Goal: Information Seeking & Learning: Learn about a topic

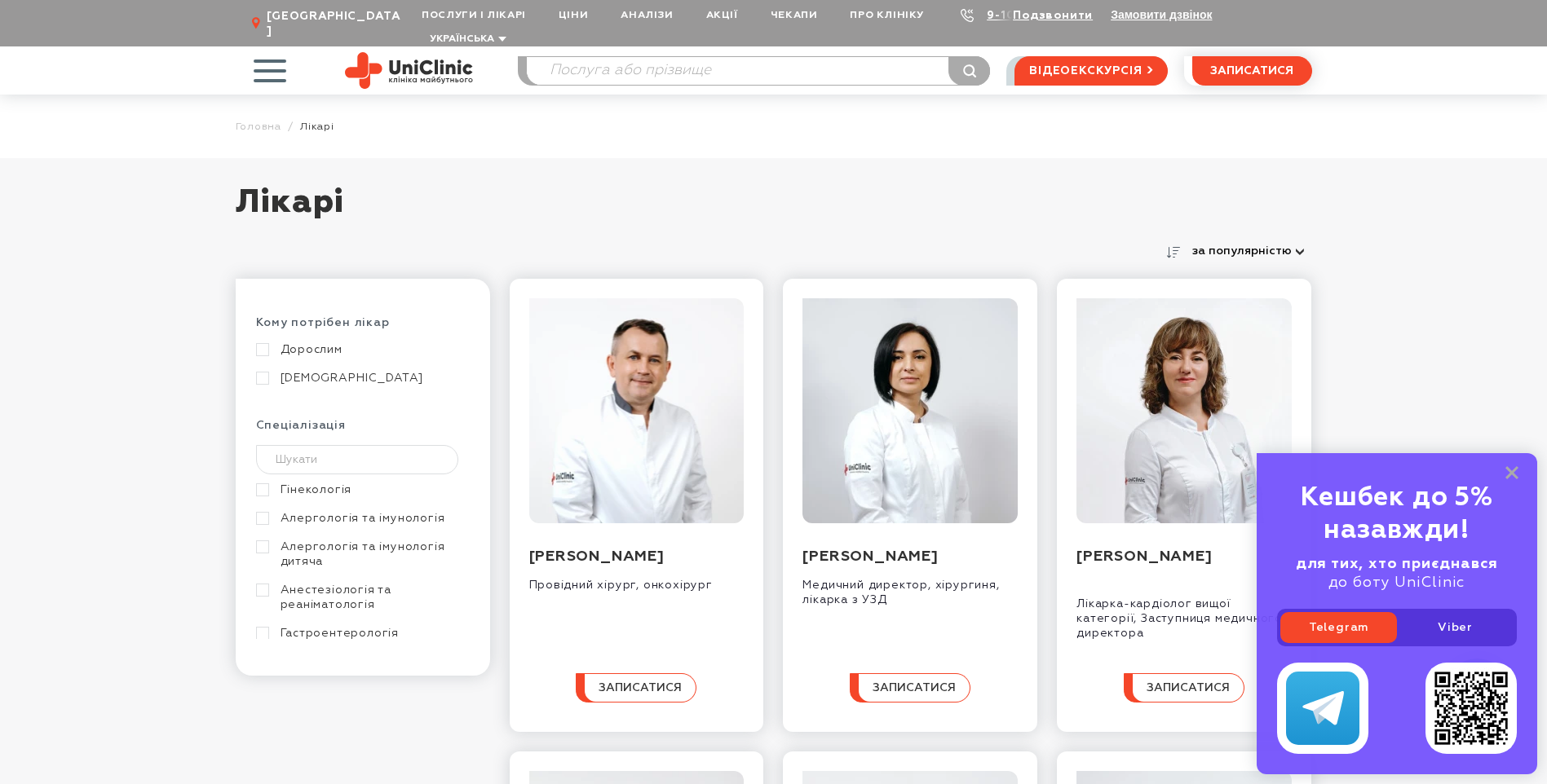
click at [282, 483] on link "Гінекологія" at bounding box center [361, 490] width 209 height 15
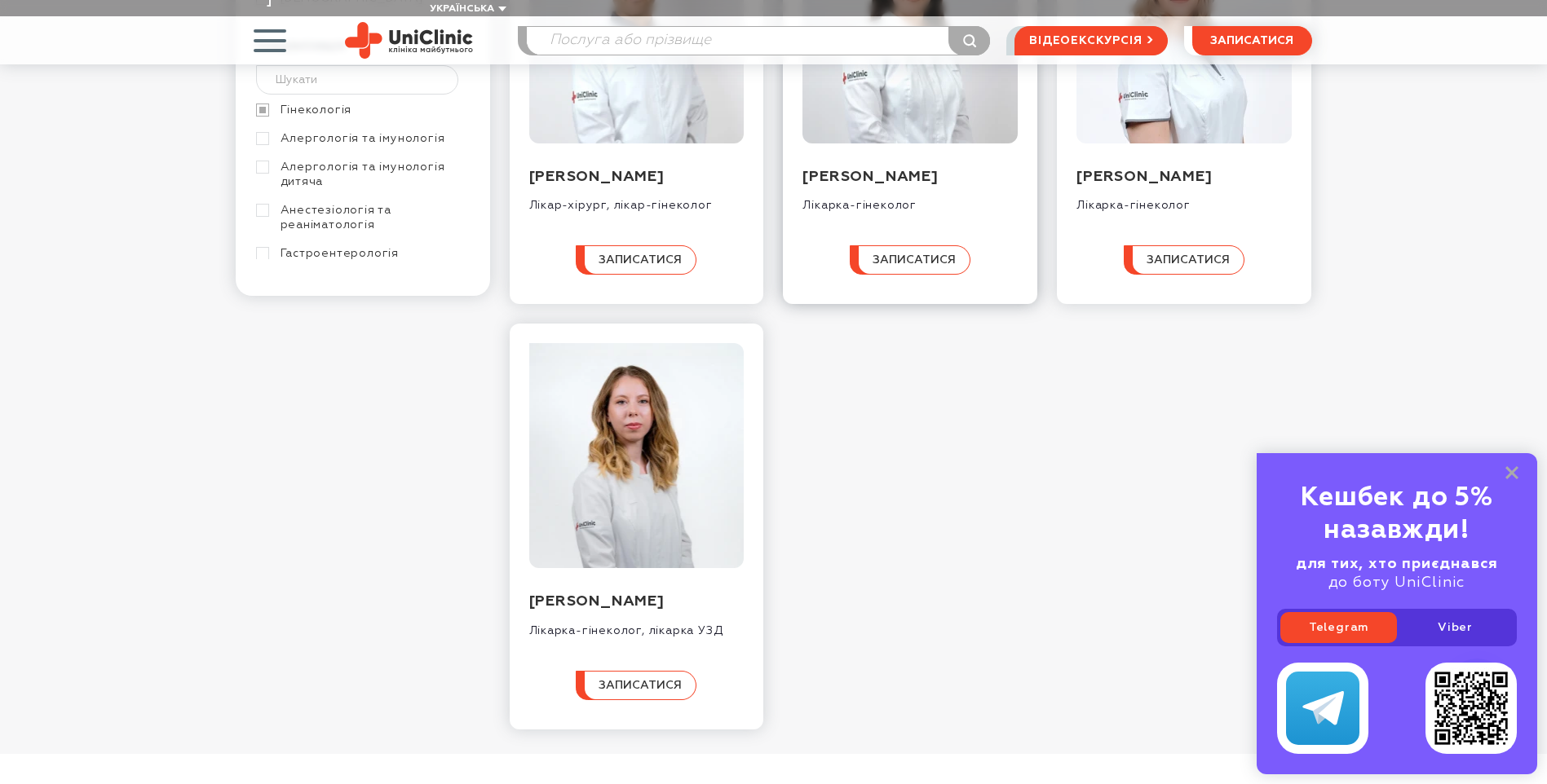
scroll to position [407, 0]
click at [572, 561] on img at bounding box center [637, 455] width 215 height 225
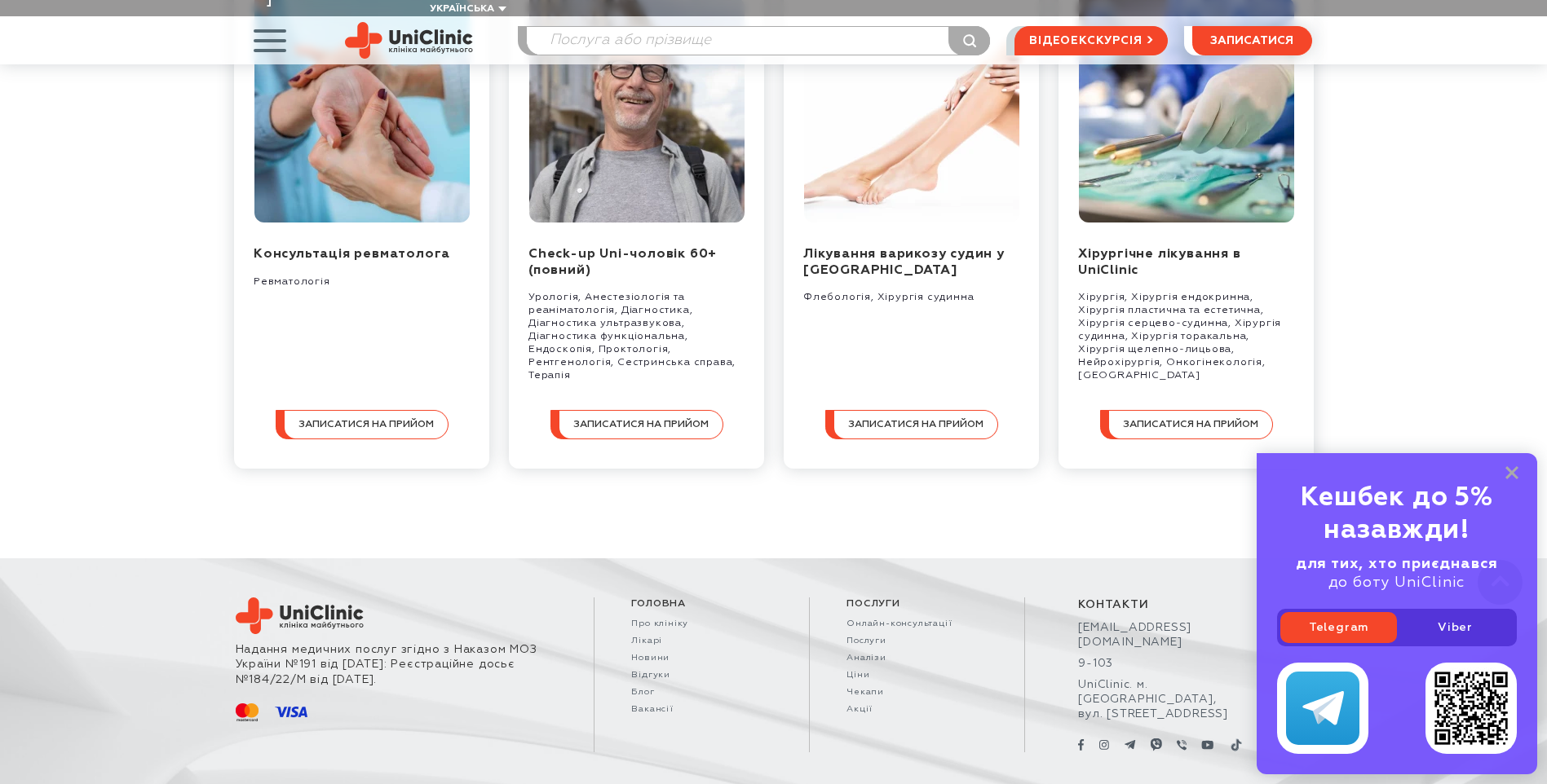
scroll to position [1670, 0]
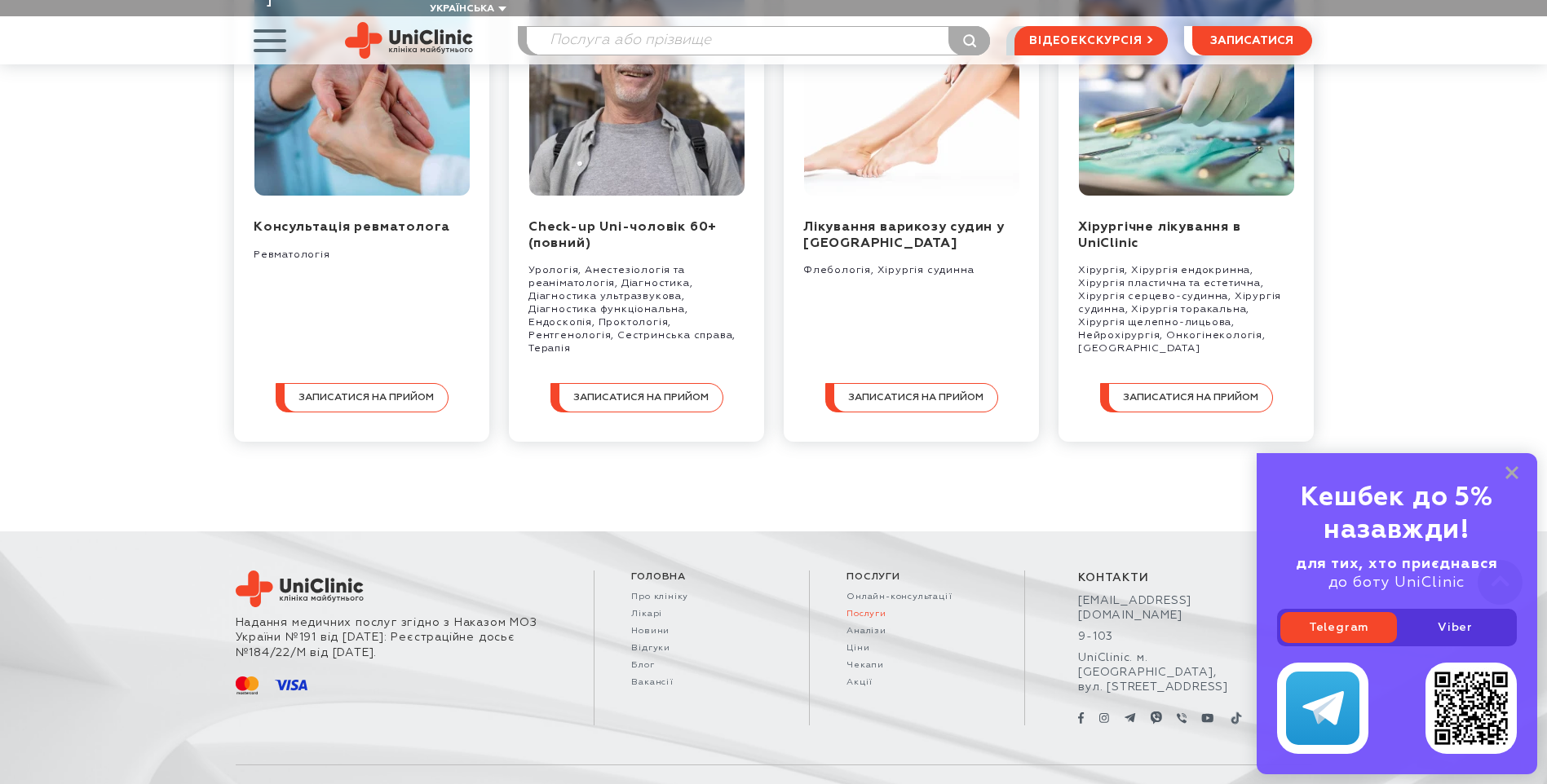
click at [856, 609] on link "Послуги" at bounding box center [917, 614] width 141 height 10
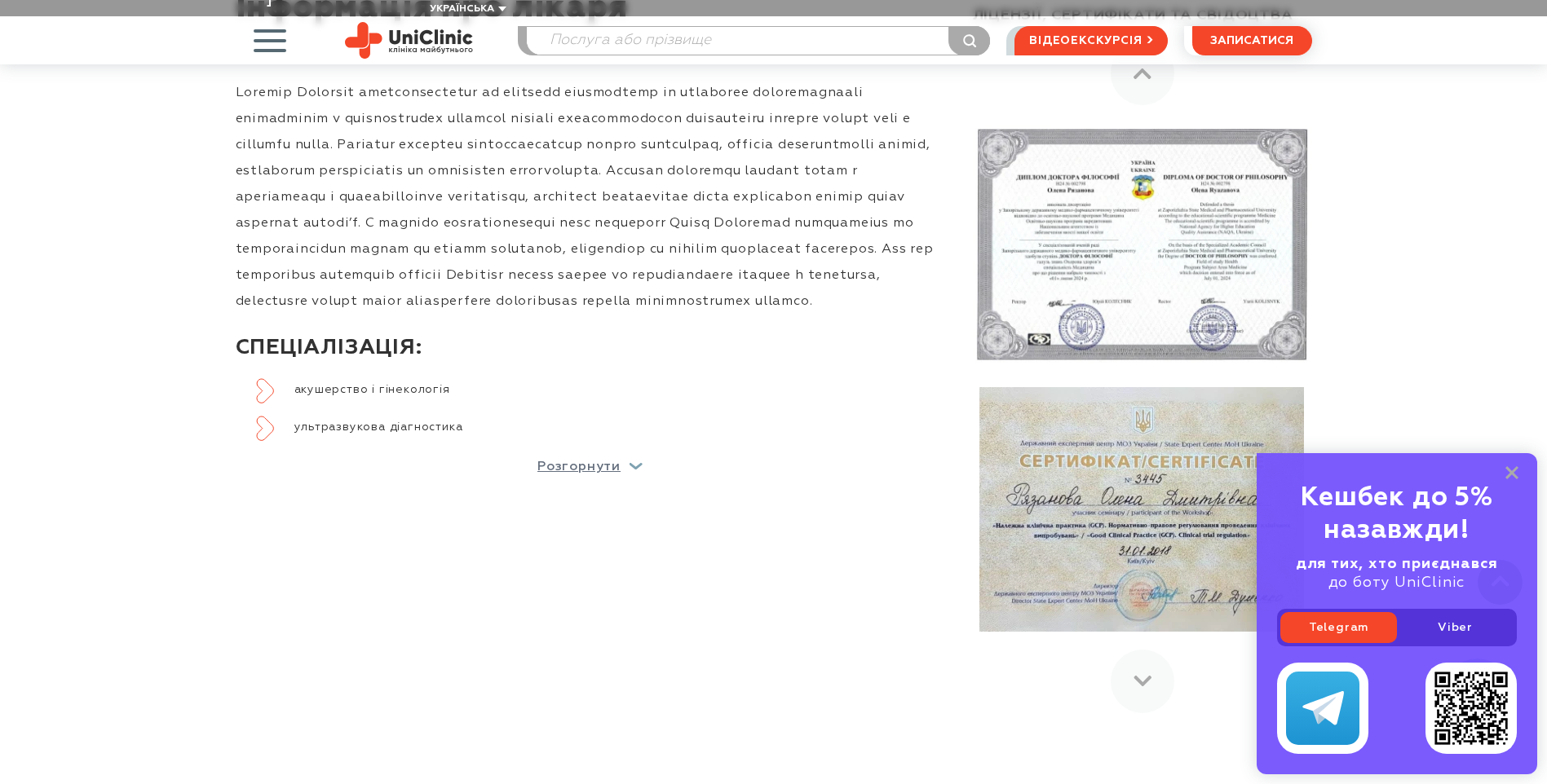
scroll to position [448, 0]
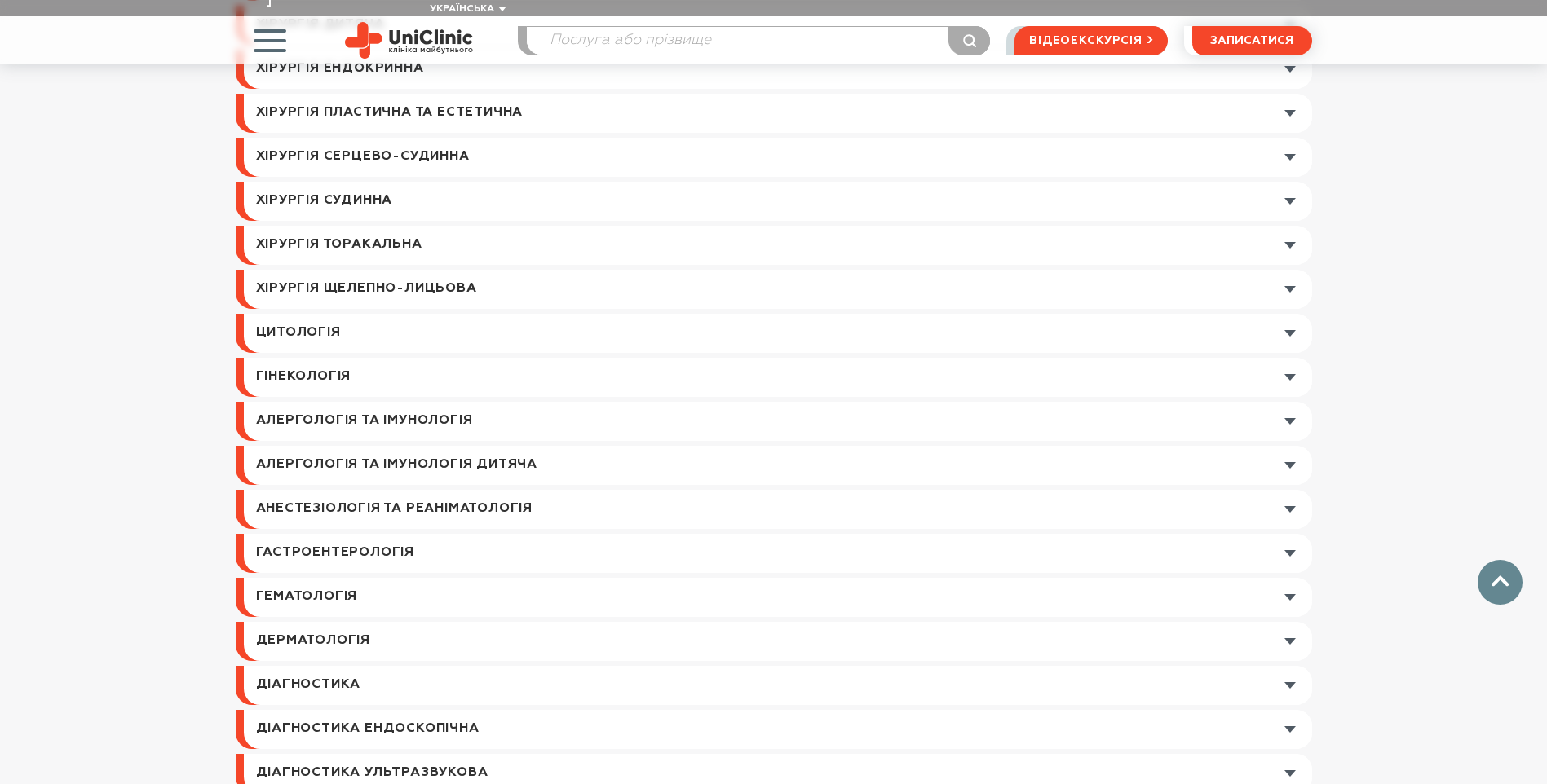
scroll to position [653, 0]
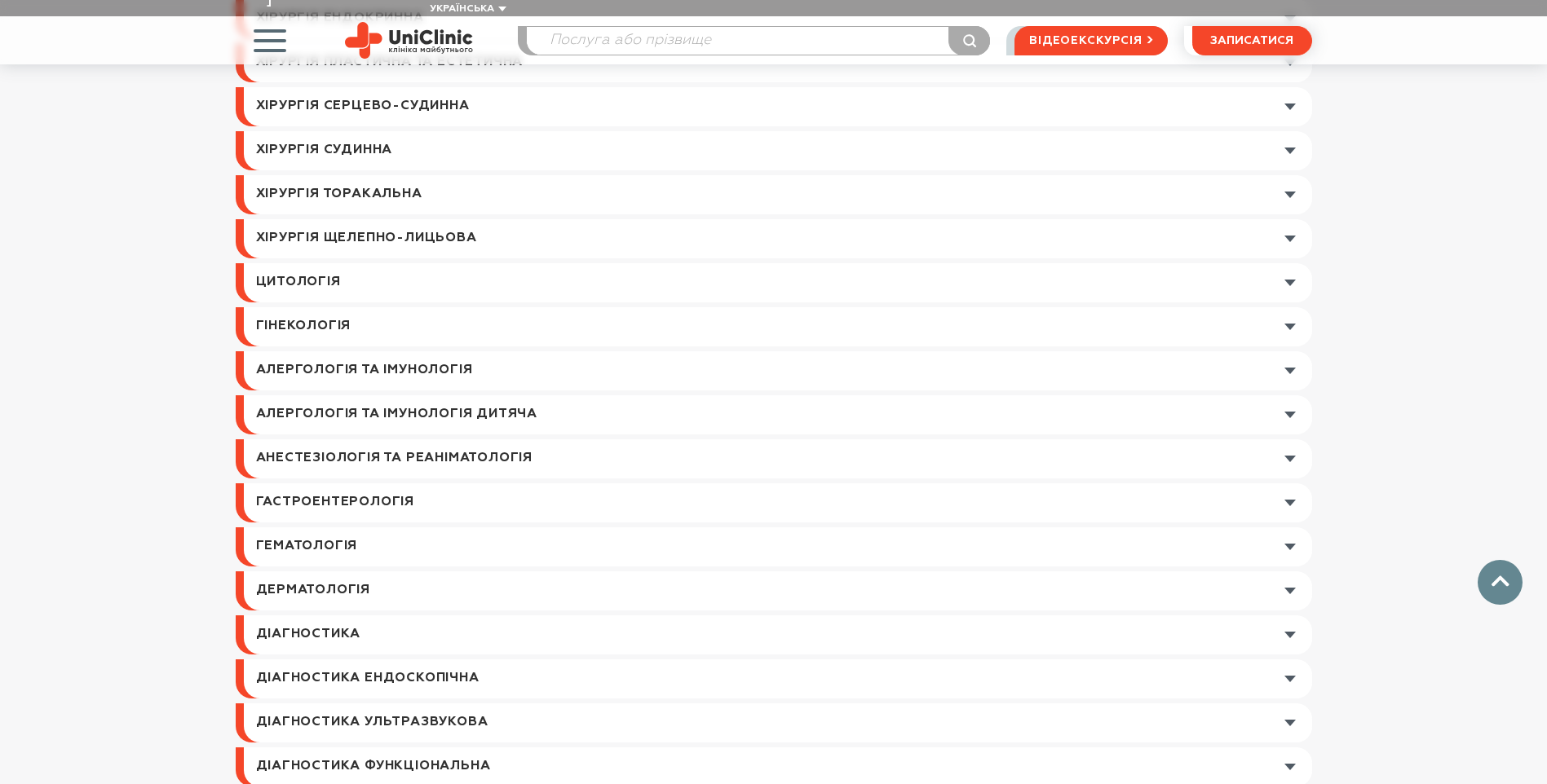
click at [594, 321] on link at bounding box center [778, 327] width 1068 height 39
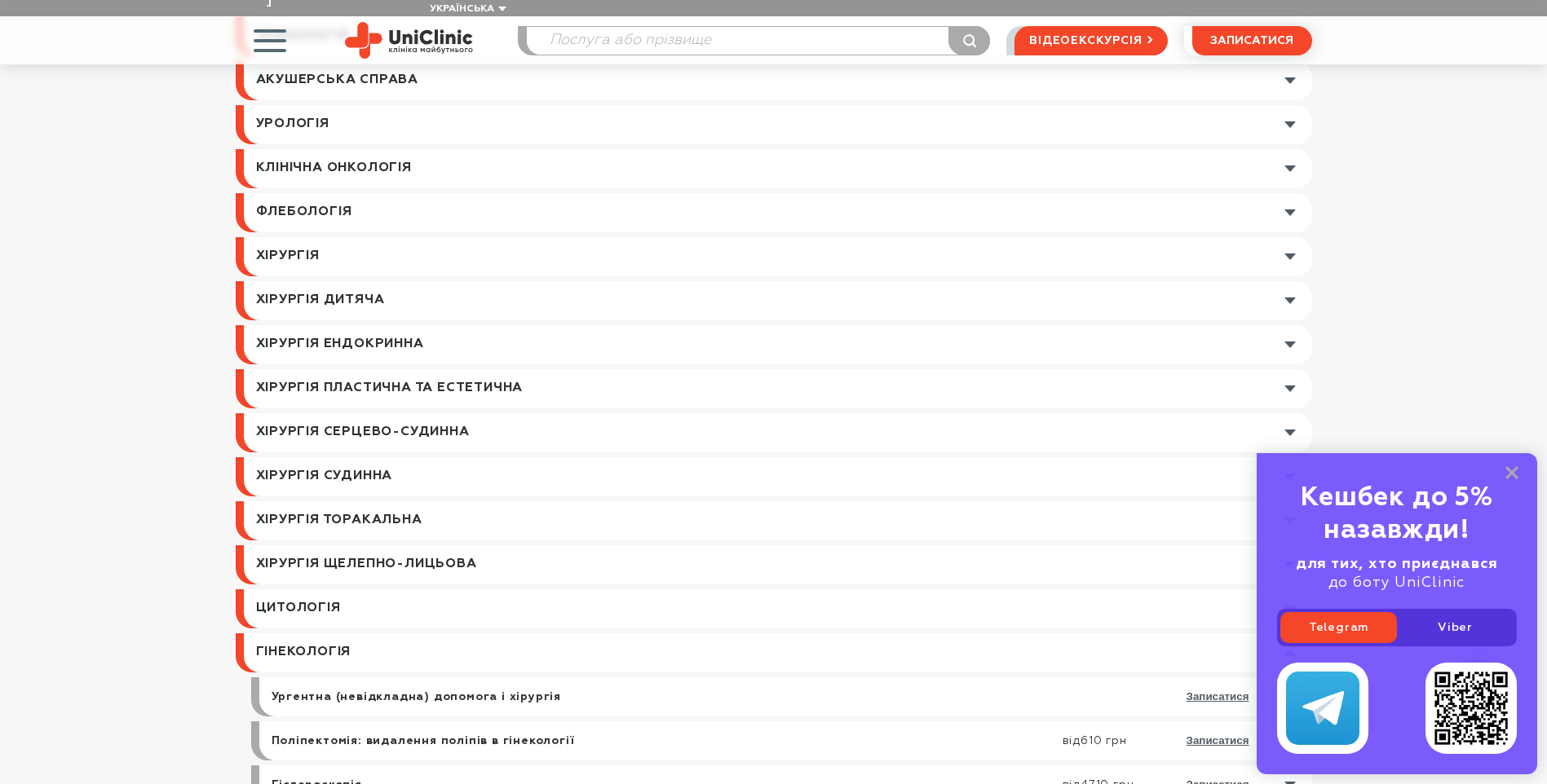
scroll to position [0, 0]
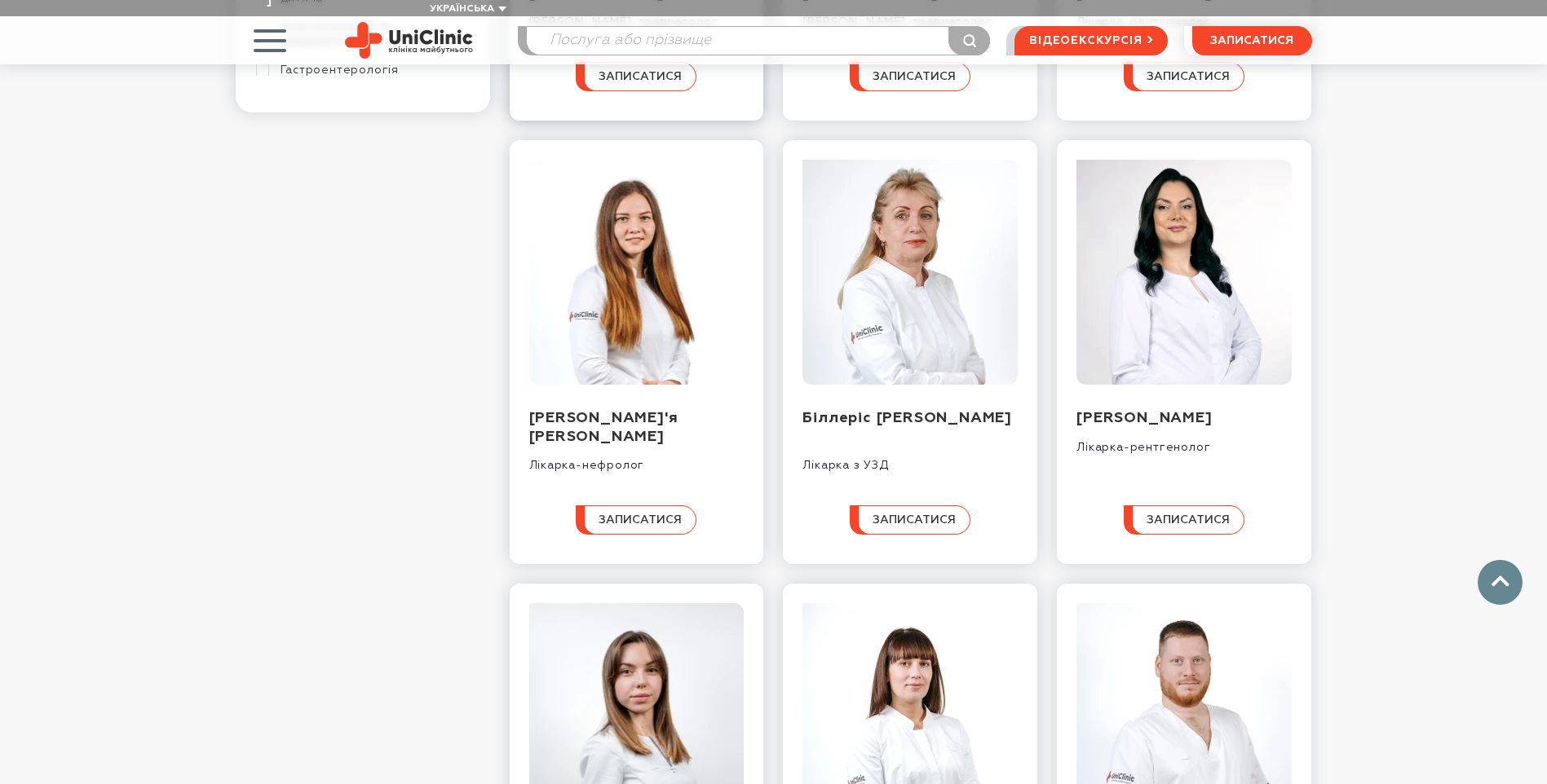
scroll to position [571, 0]
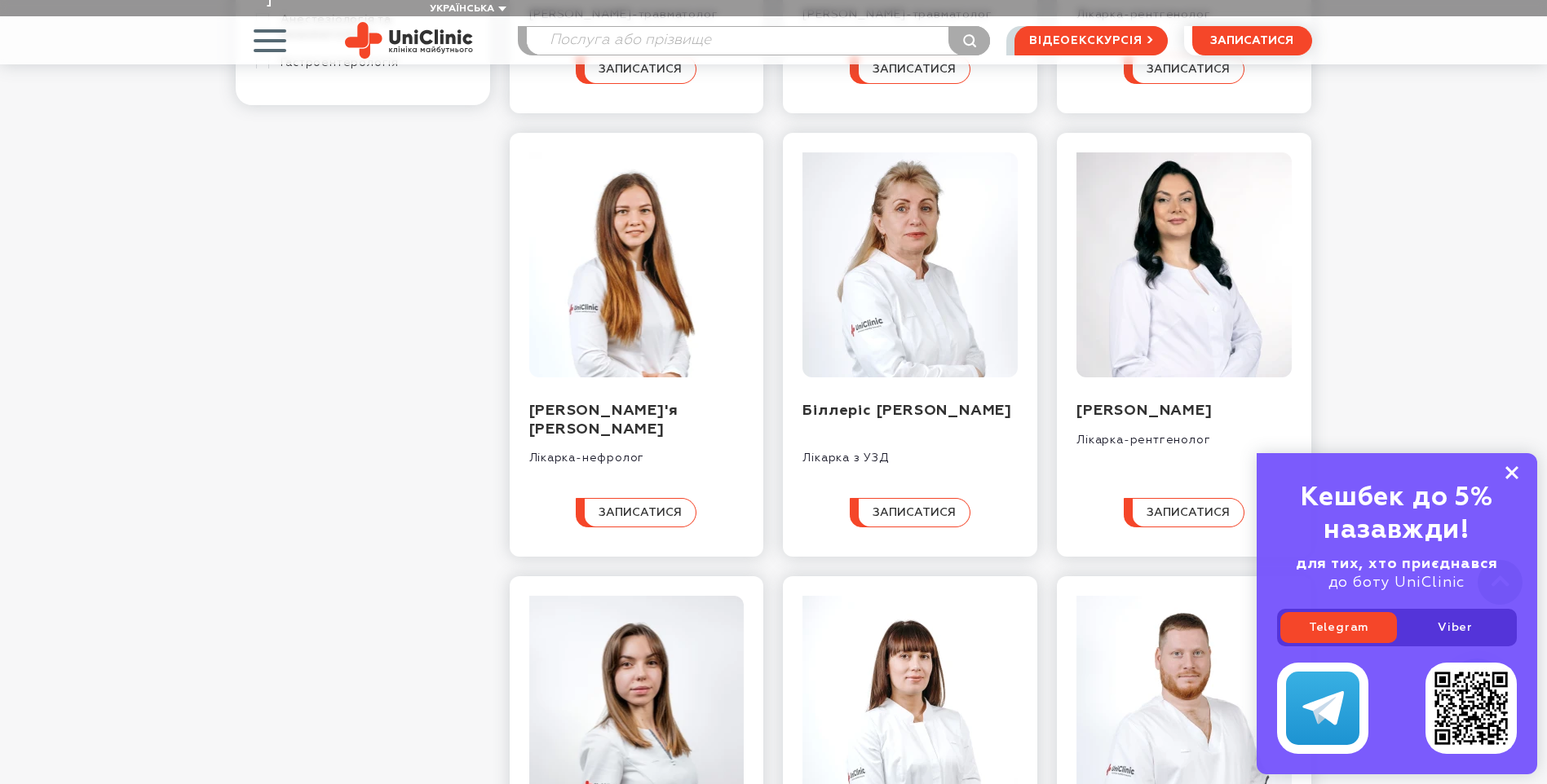
click at [1511, 469] on icon at bounding box center [1512, 473] width 13 height 14
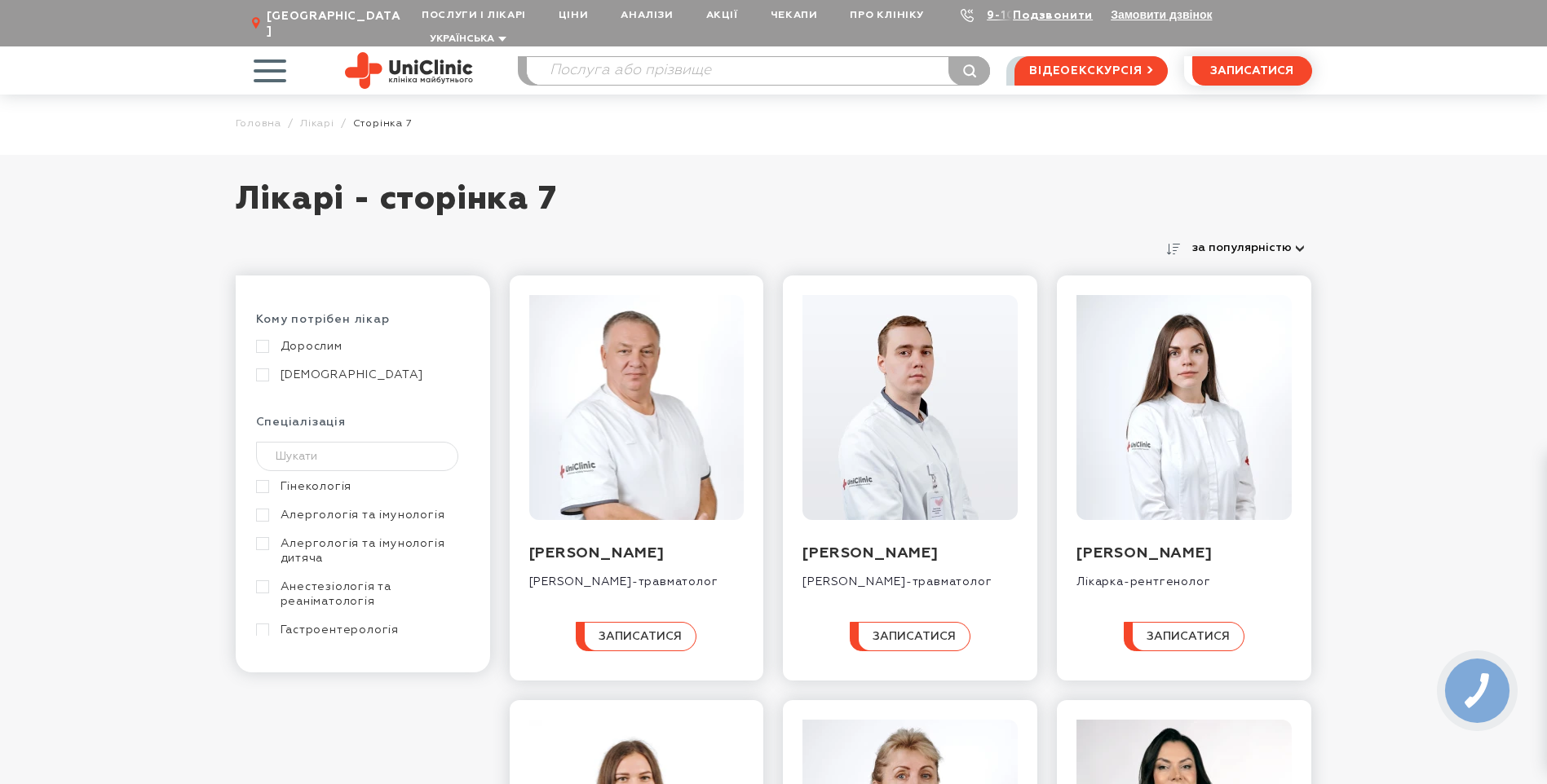
scroll to position [0, 0]
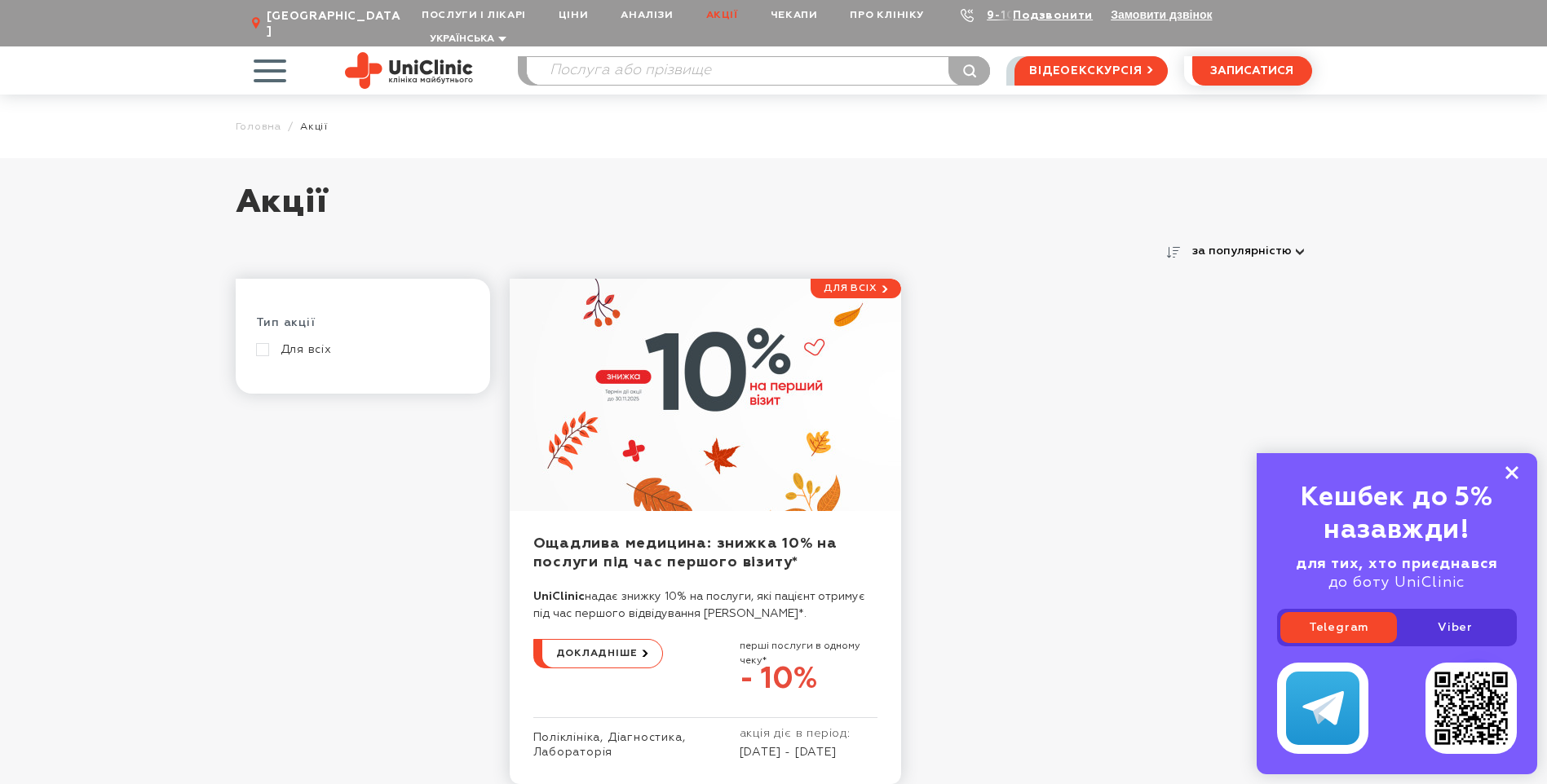
drag, startPoint x: 764, startPoint y: 697, endPoint x: 1518, endPoint y: 468, distance: 788.0
click at [1518, 468] on rect at bounding box center [1512, 473] width 13 height 13
